Goal: Transaction & Acquisition: Purchase product/service

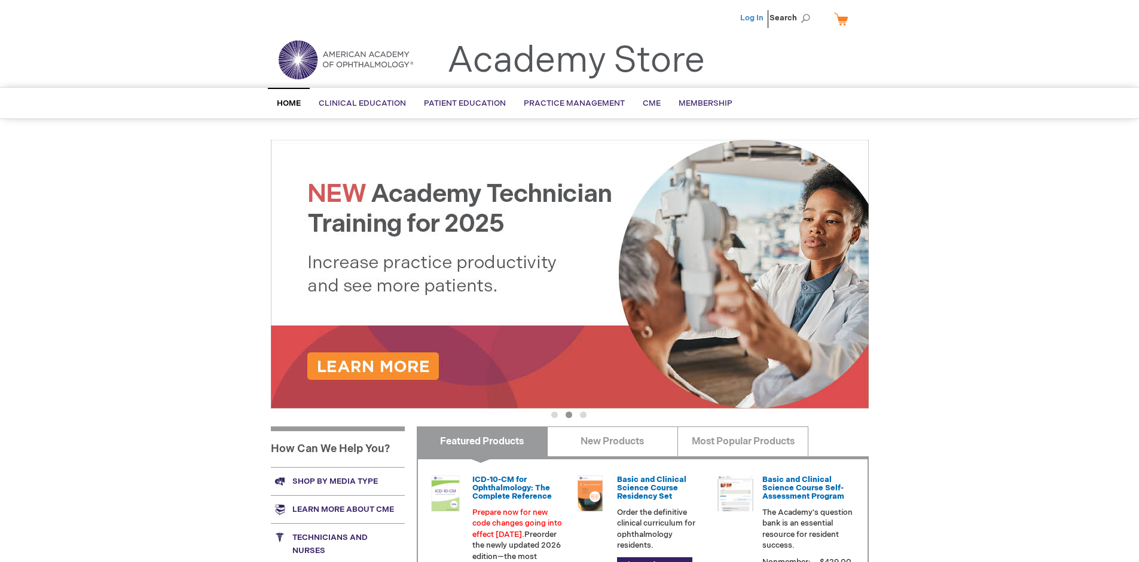
click at [753, 18] on link "Log In" at bounding box center [751, 18] width 23 height 10
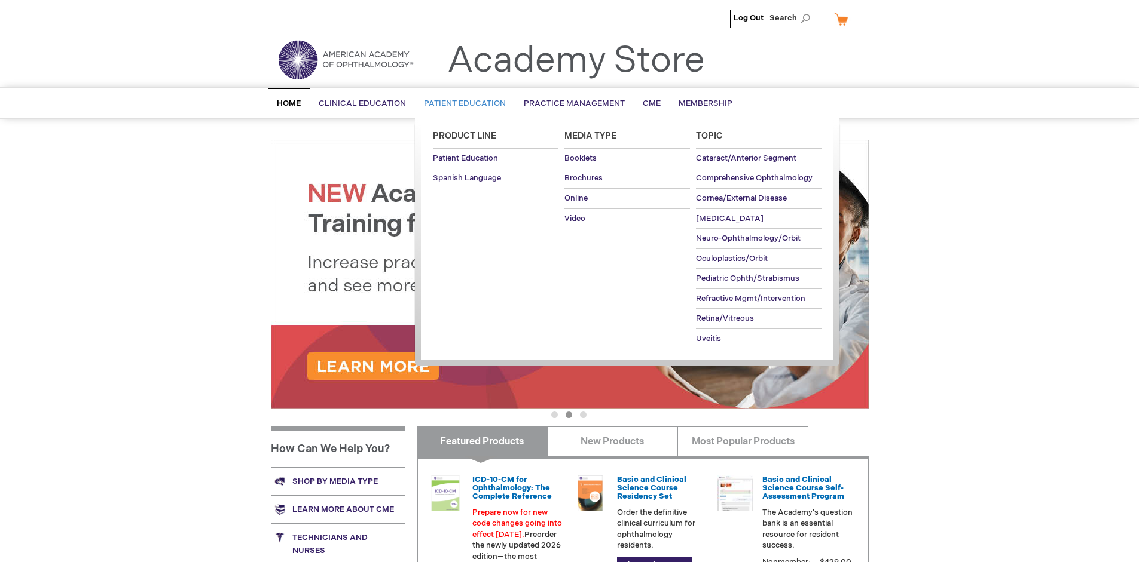
click at [461, 103] on span "Patient Education" at bounding box center [465, 104] width 82 height 10
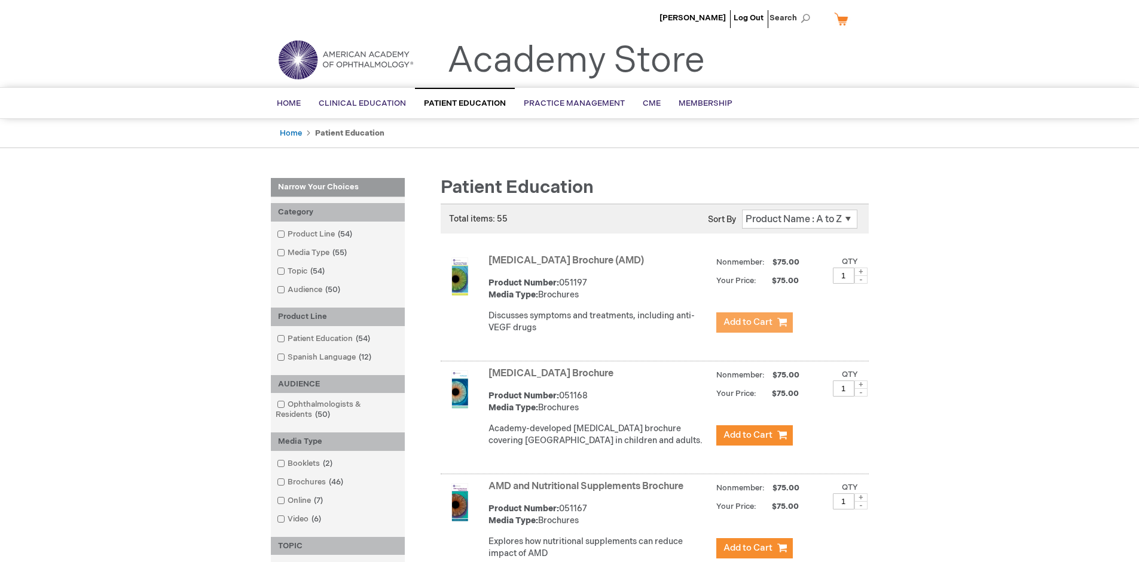
click at [754, 323] on span "Add to Cart" at bounding box center [747, 322] width 49 height 11
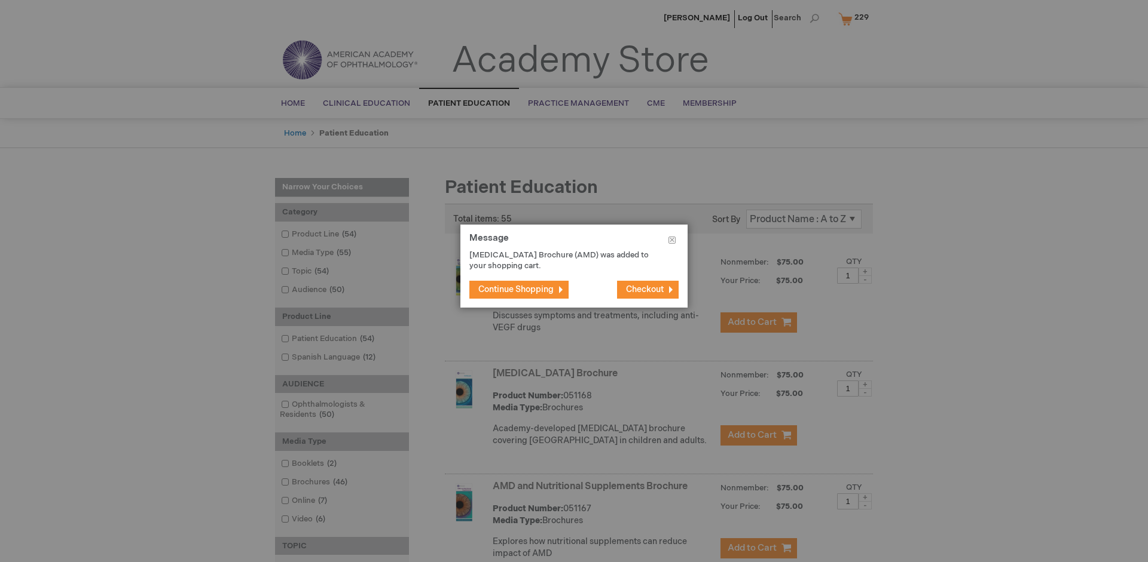
click at [516, 289] on span "Continue Shopping" at bounding box center [515, 290] width 75 height 10
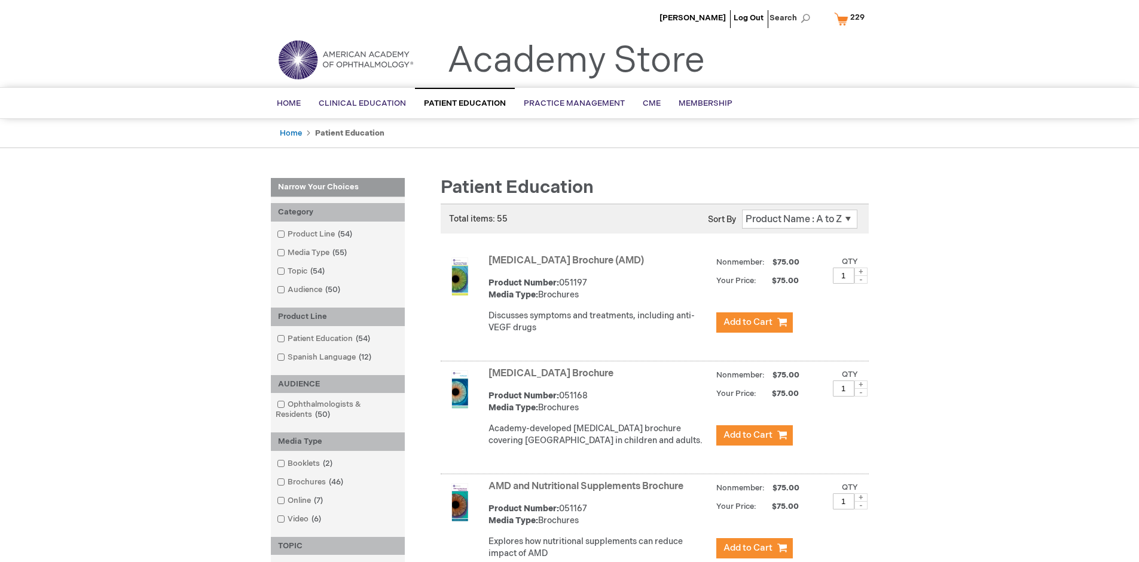
click at [588, 493] on link "AMD and Nutritional Supplements Brochure" at bounding box center [585, 486] width 195 height 11
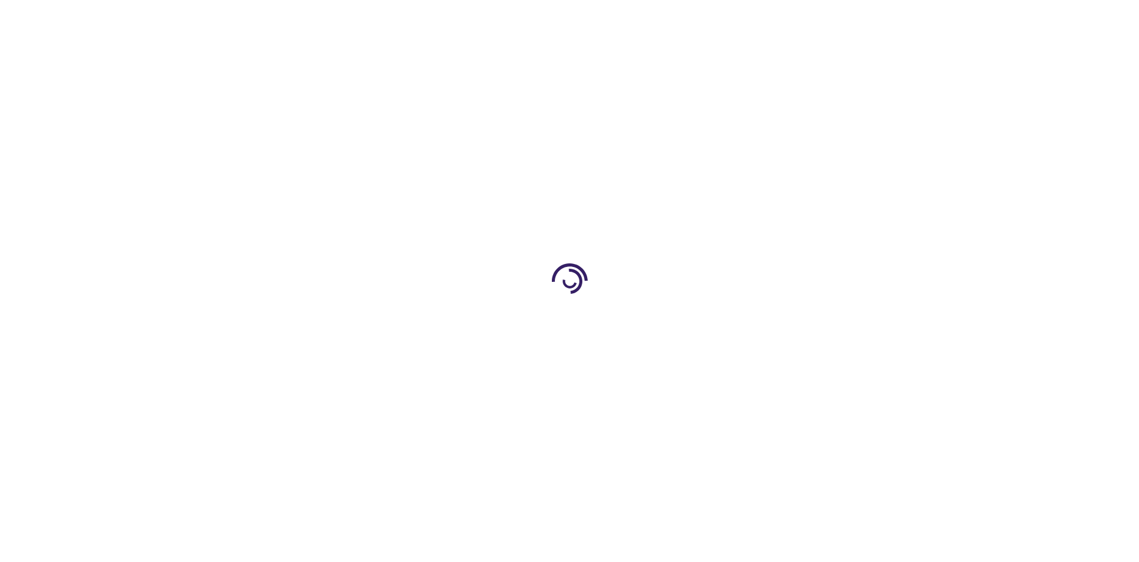
type input "1"
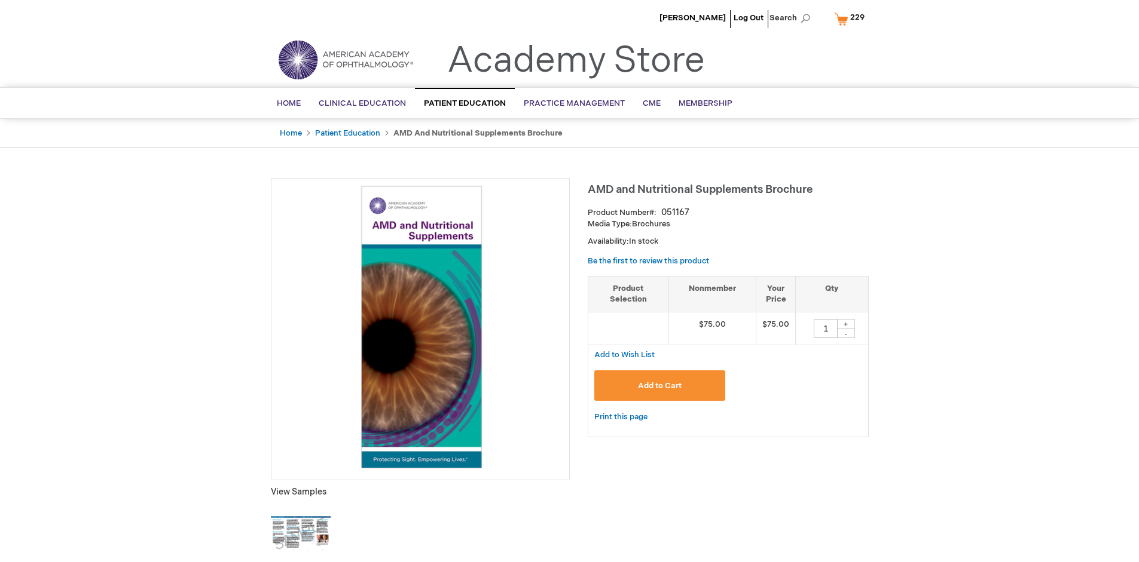
click at [659, 386] on span "Add to Cart" at bounding box center [660, 386] width 44 height 10
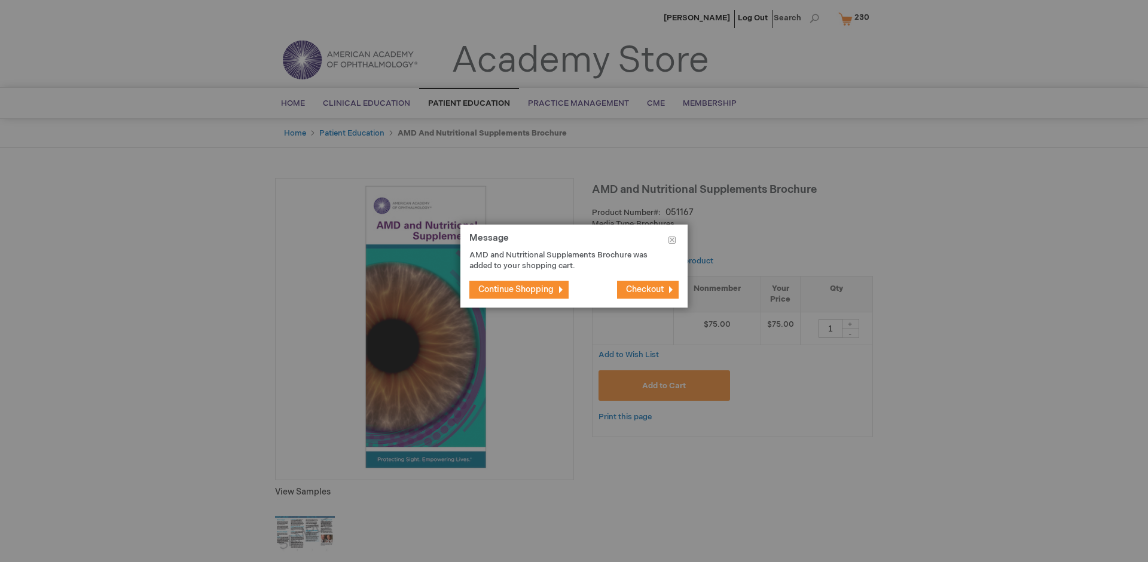
click at [516, 289] on span "Continue Shopping" at bounding box center [515, 290] width 75 height 10
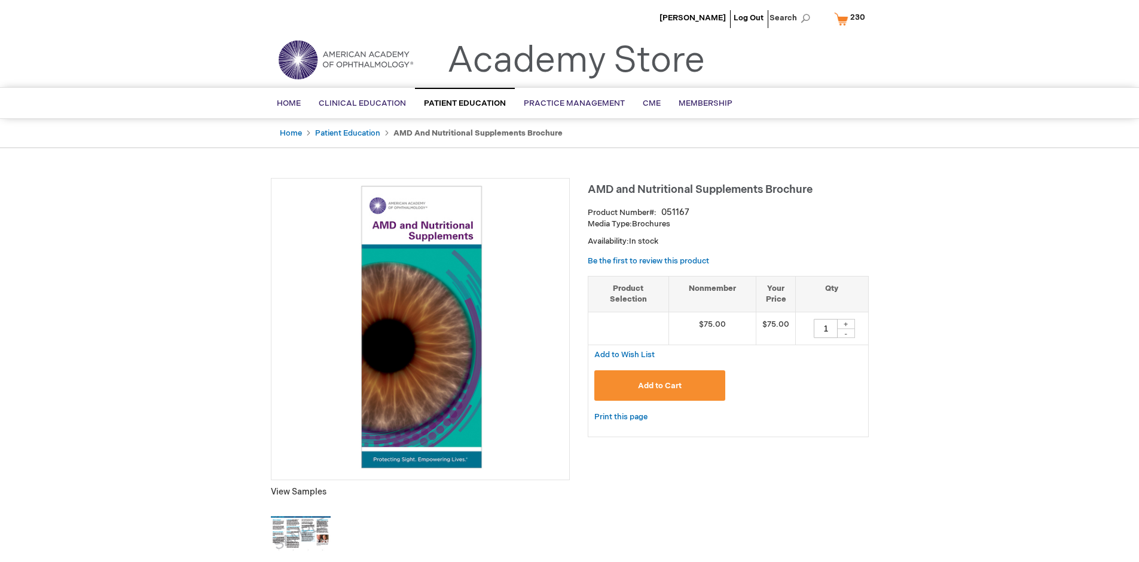
click at [851, 19] on span "230" at bounding box center [857, 18] width 15 height 10
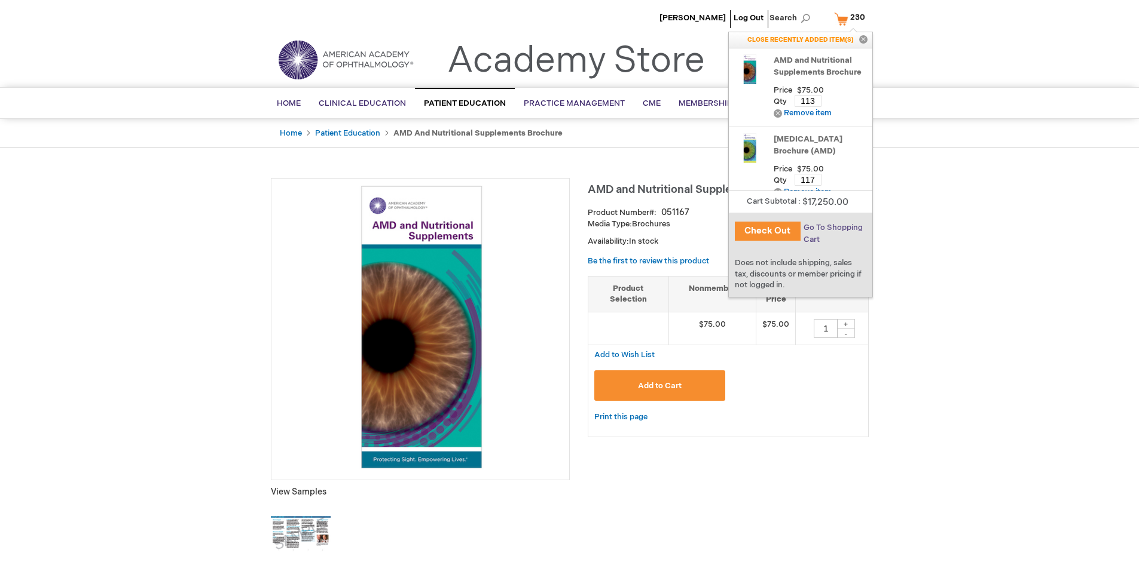
click at [831, 228] on span "Go To Shopping Cart" at bounding box center [832, 234] width 59 height 22
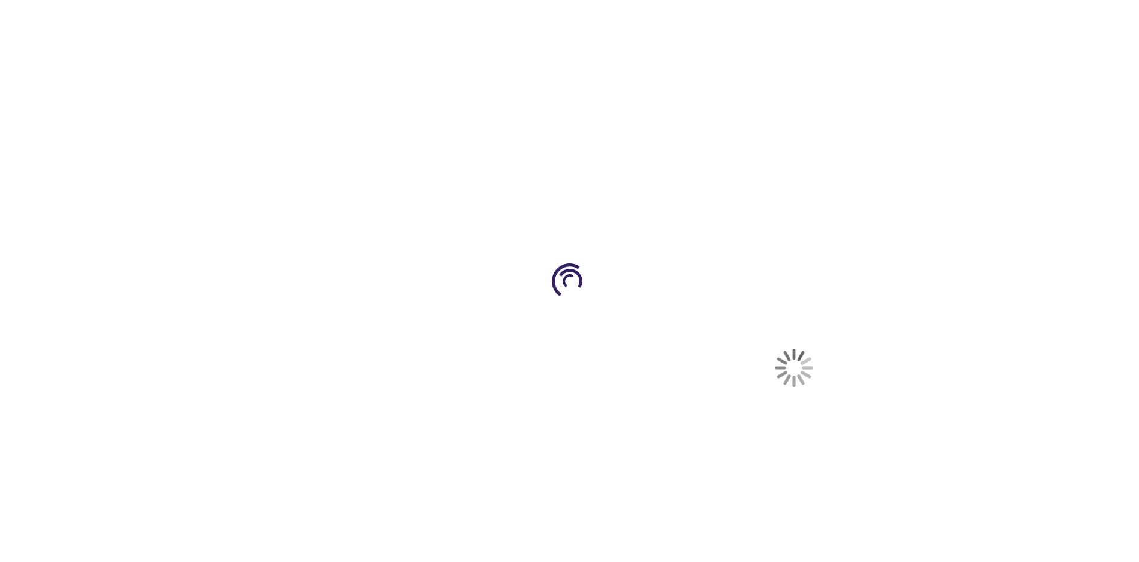
select select "US"
select select "41"
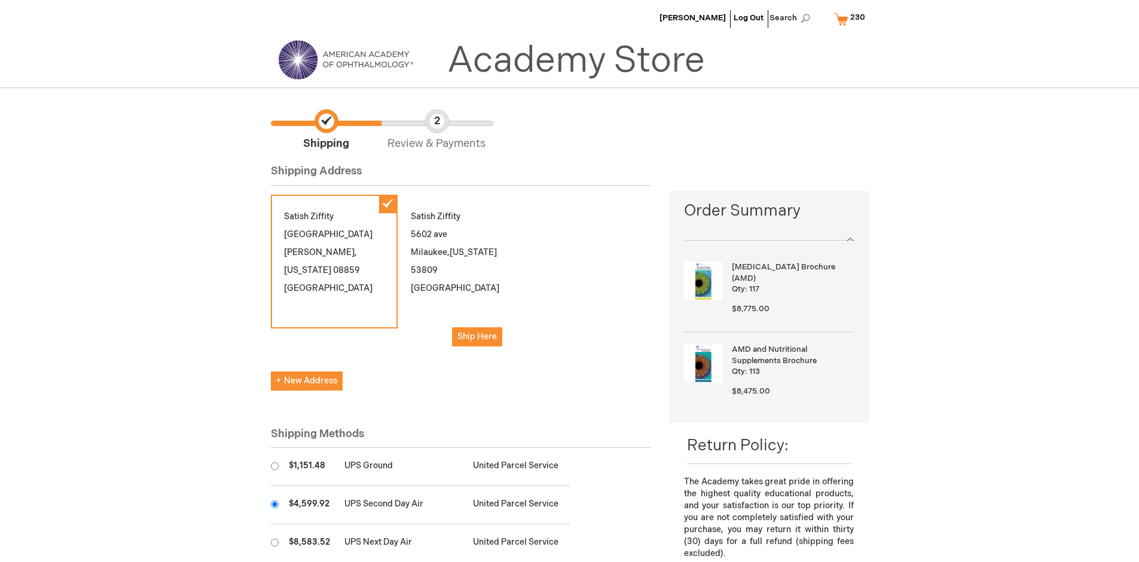
click at [274, 504] on input "radio" at bounding box center [275, 505] width 8 height 8
